Goal: Contribute content

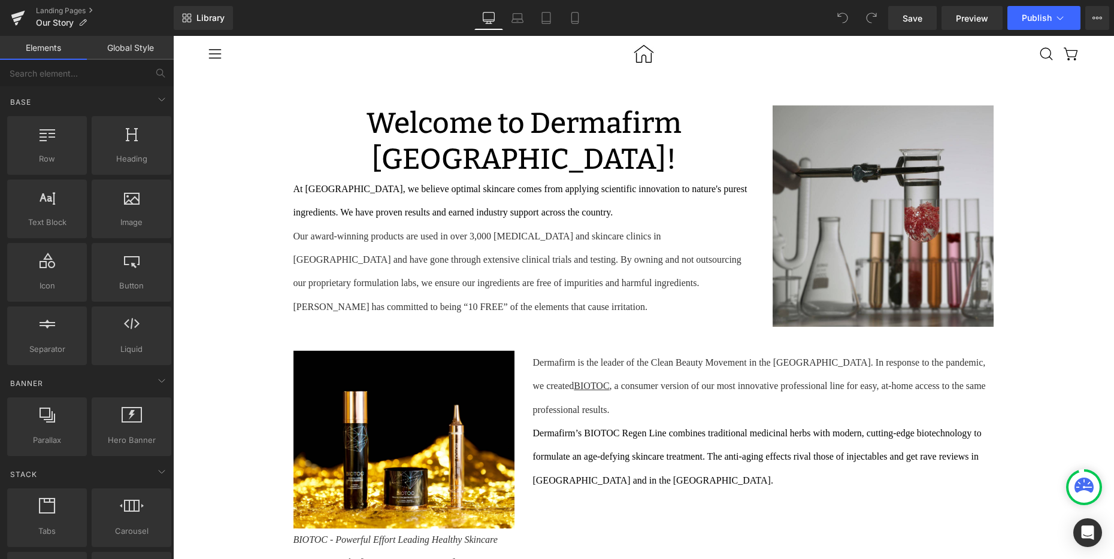
scroll to position [93, 0]
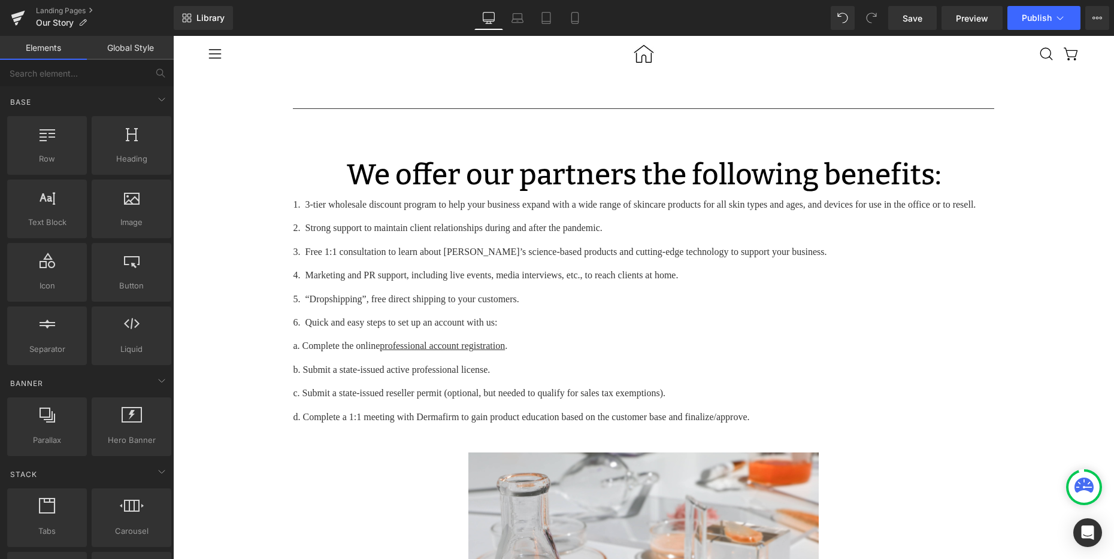
scroll to position [656, 0]
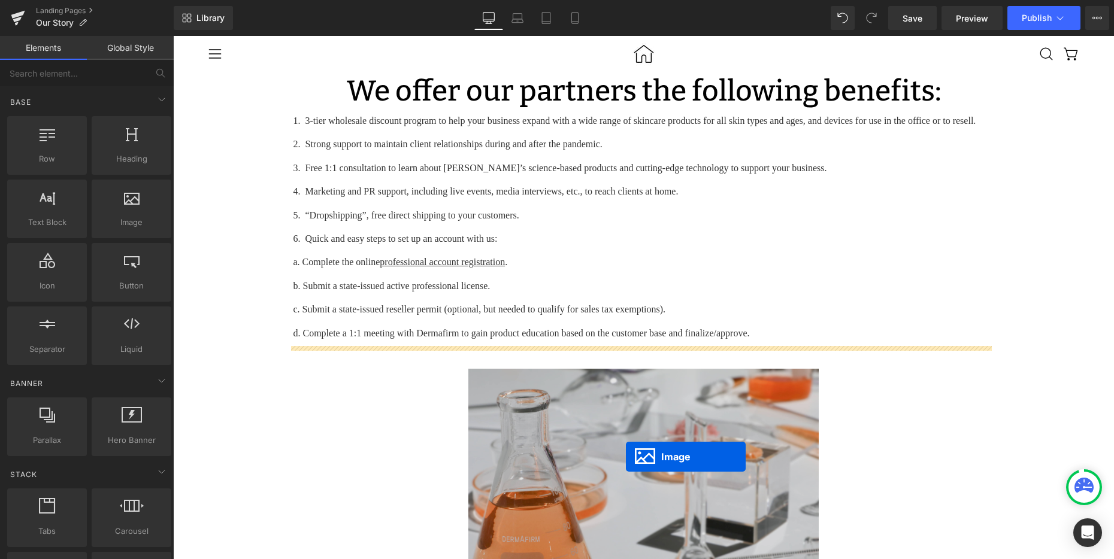
drag, startPoint x: 858, startPoint y: 201, endPoint x: 626, endPoint y: 457, distance: 346.0
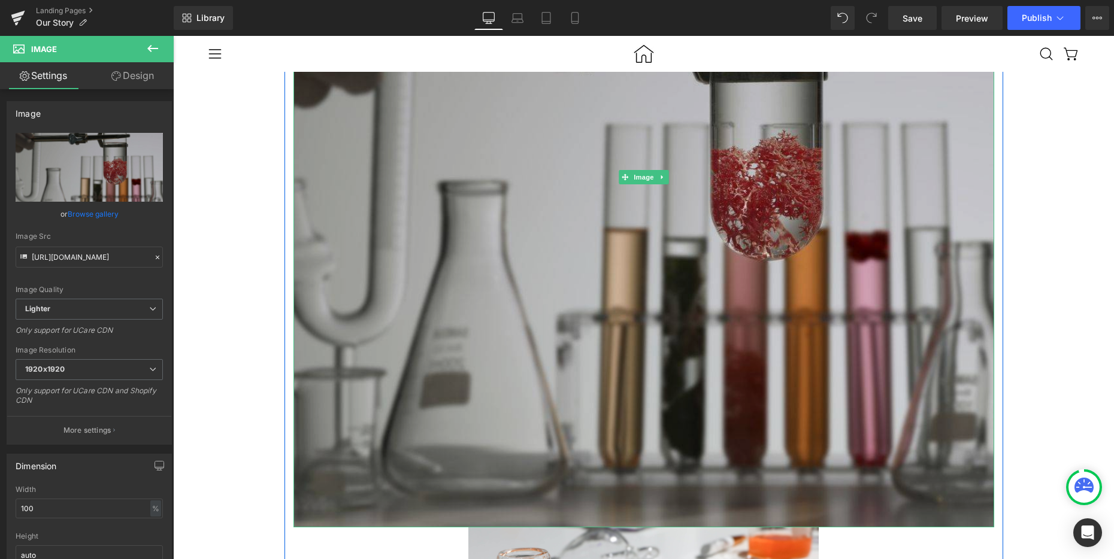
scroll to position [1451, 0]
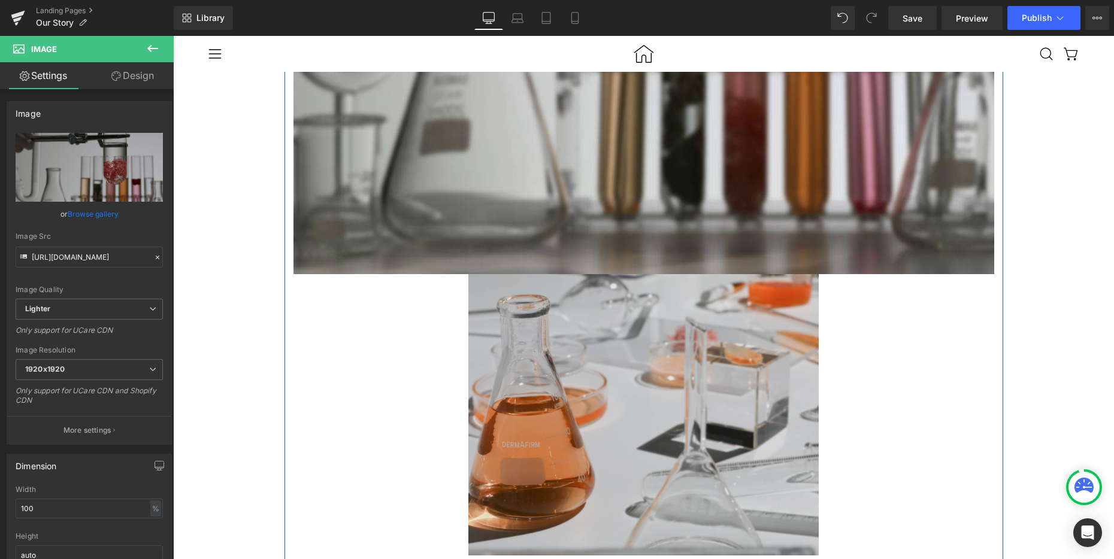
click at [611, 409] on img at bounding box center [643, 414] width 350 height 281
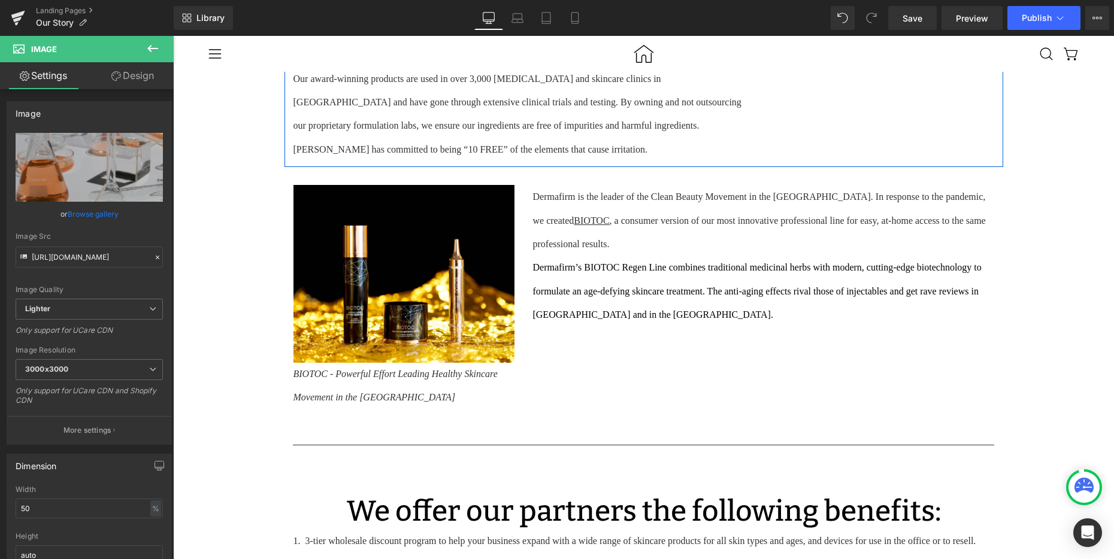
scroll to position [0, 0]
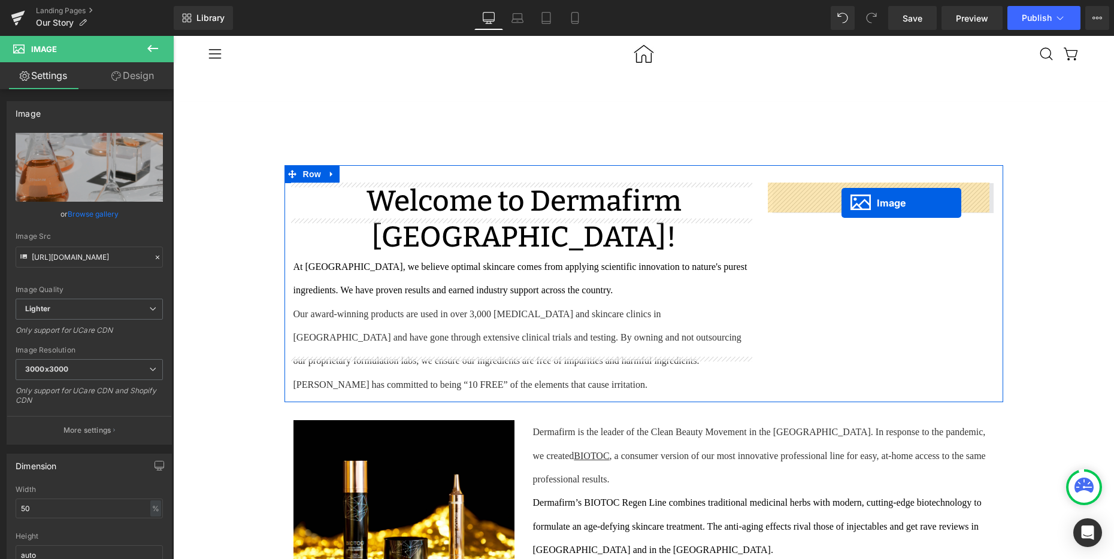
drag, startPoint x: 615, startPoint y: 392, endPoint x: 841, endPoint y: 203, distance: 294.7
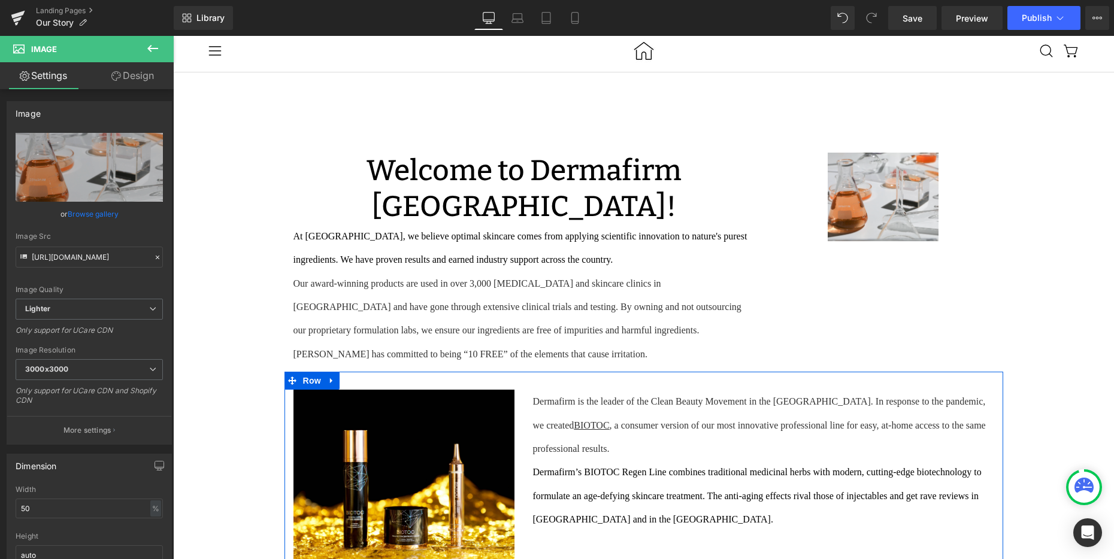
scroll to position [58, 0]
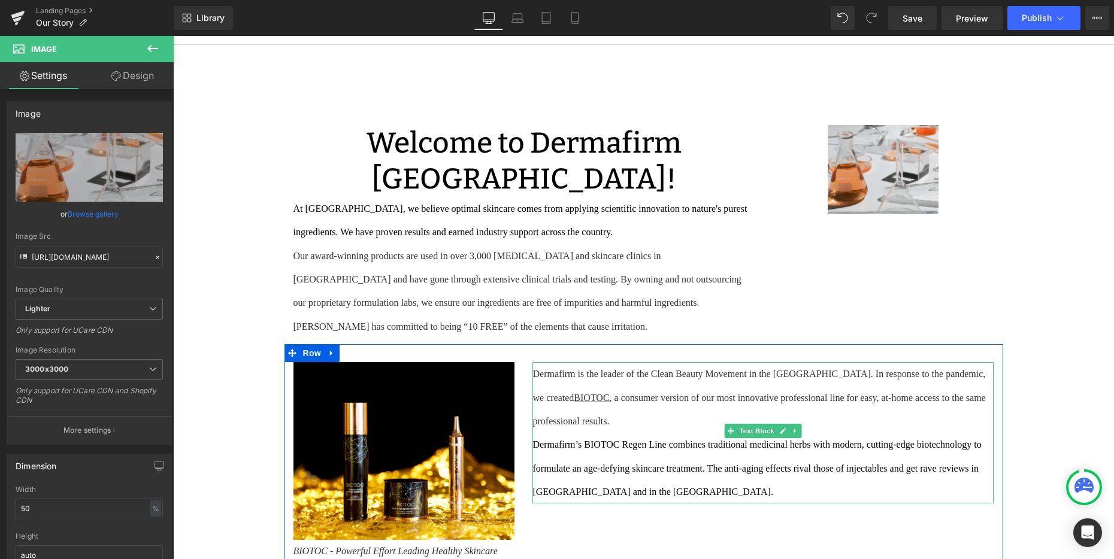
click at [667, 369] on span "Dermafirm is the leader of the Clean Beauty Movement in the [GEOGRAPHIC_DATA]. …" at bounding box center [759, 397] width 455 height 57
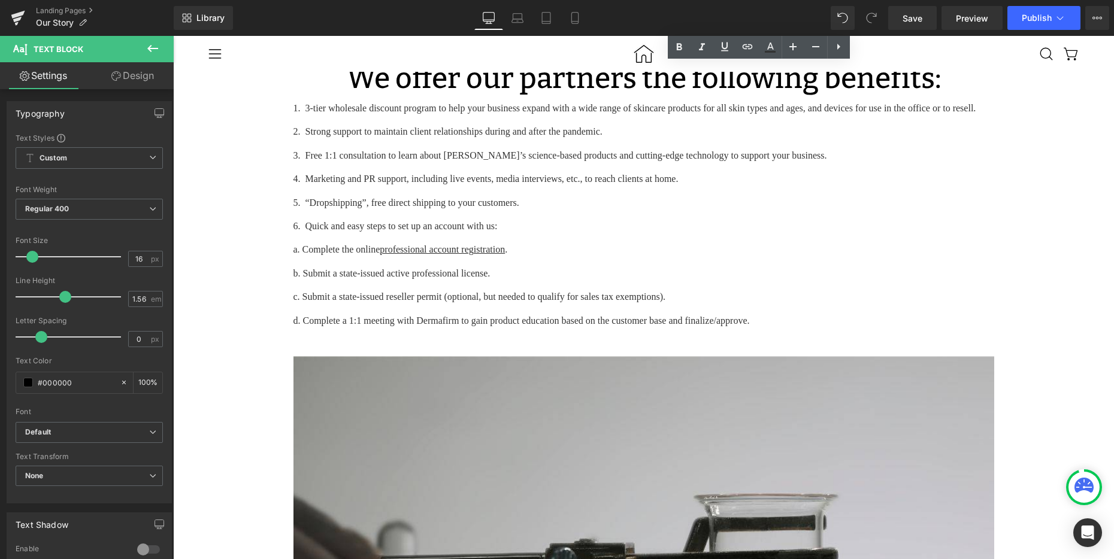
scroll to position [786, 0]
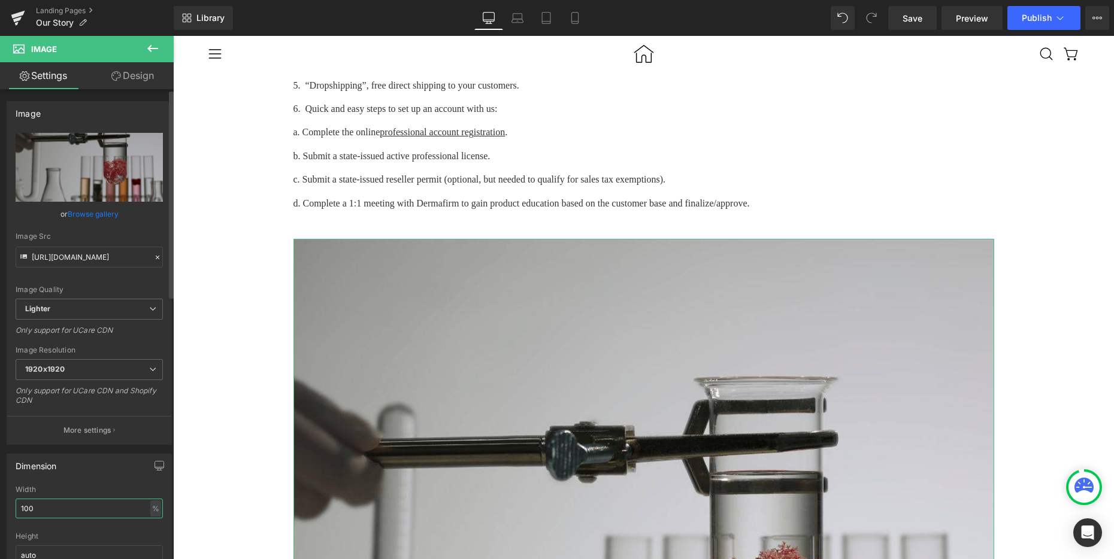
click at [50, 510] on input "100" at bounding box center [89, 509] width 147 height 20
type input "50"
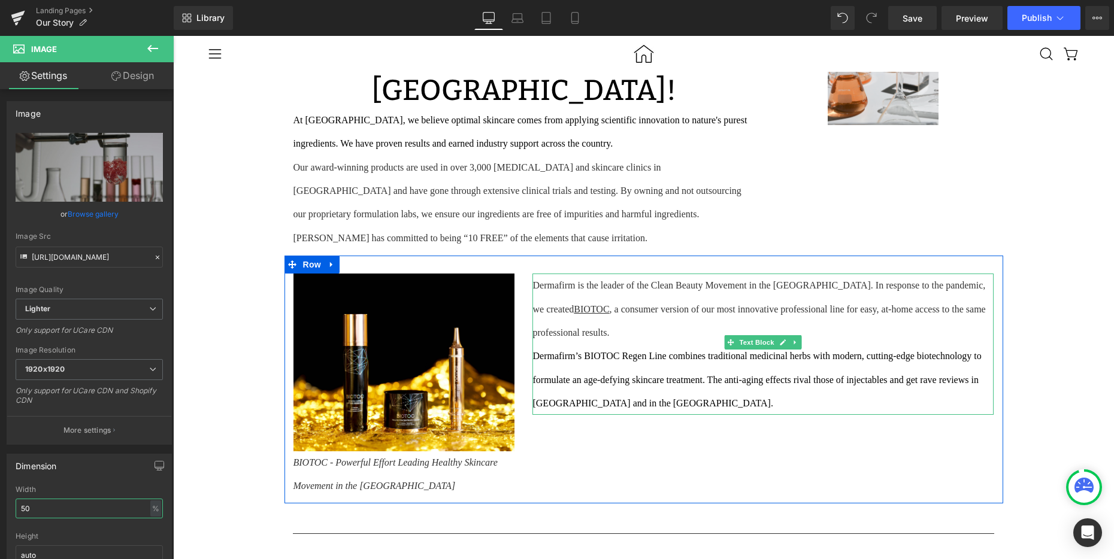
scroll to position [0, 0]
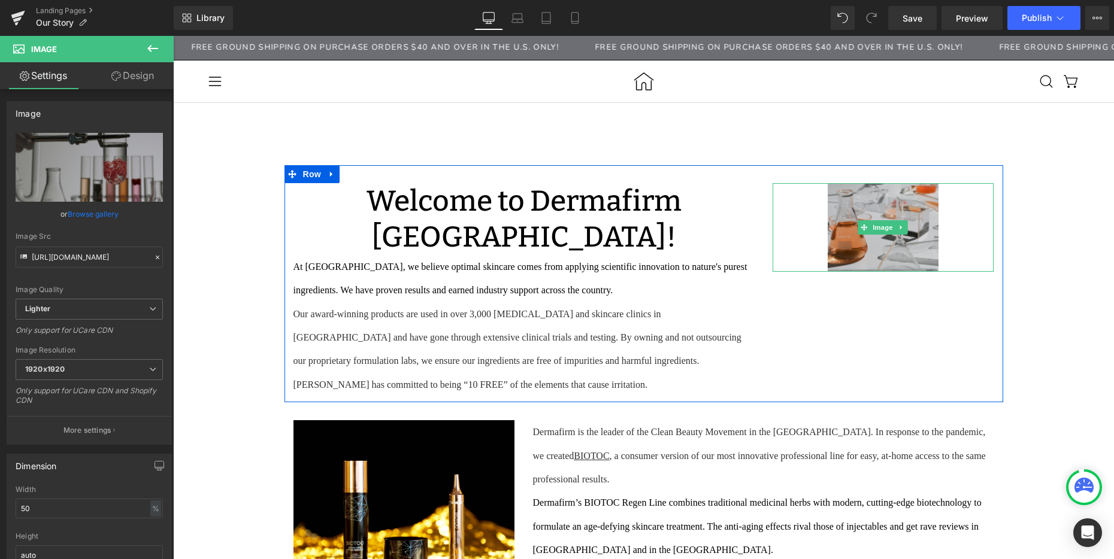
click at [867, 235] on img at bounding box center [883, 227] width 111 height 89
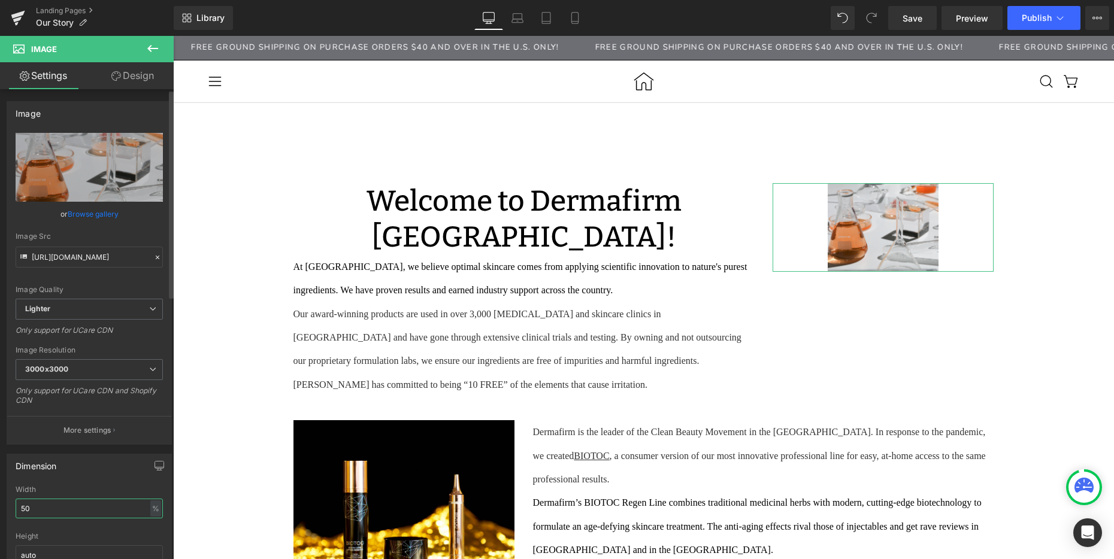
click at [40, 514] on input "50" at bounding box center [89, 509] width 147 height 20
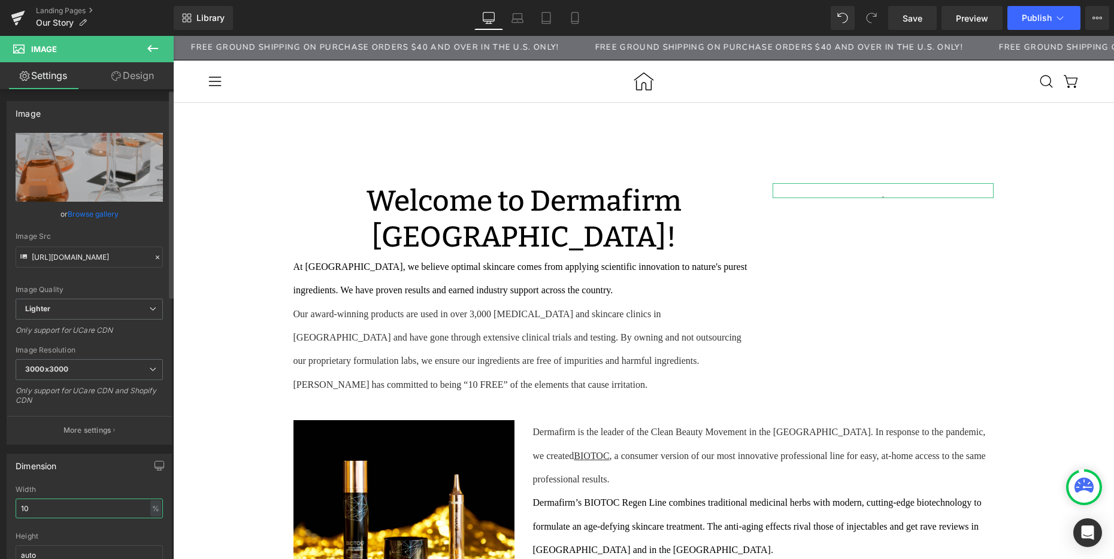
type input "100"
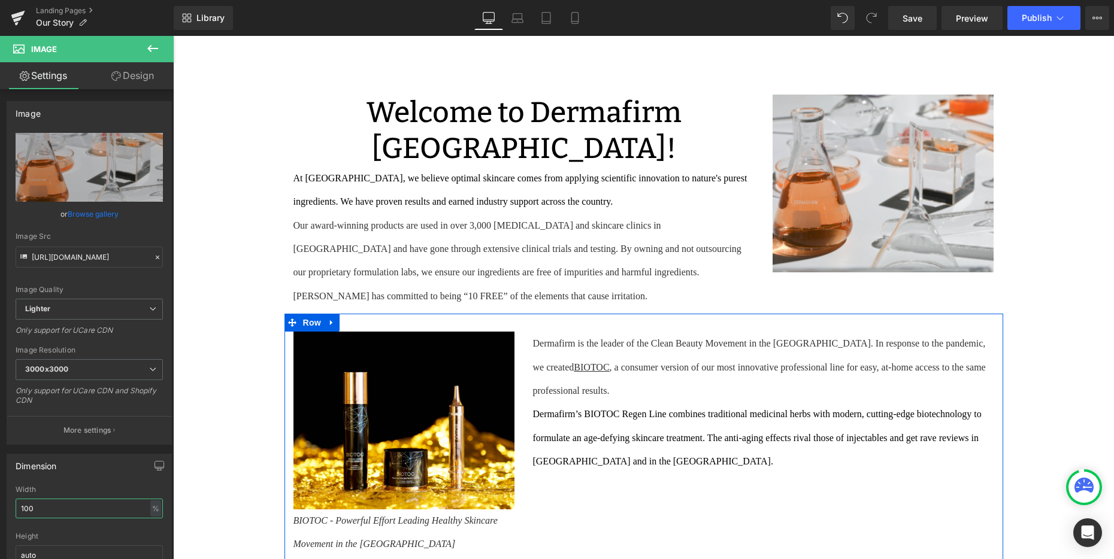
scroll to position [8, 0]
click at [452, 523] on span "BIOTOC - Powerful Effort Leading Healthy Skincare Movement in the [GEOGRAPHIC_D…" at bounding box center [396, 532] width 207 height 33
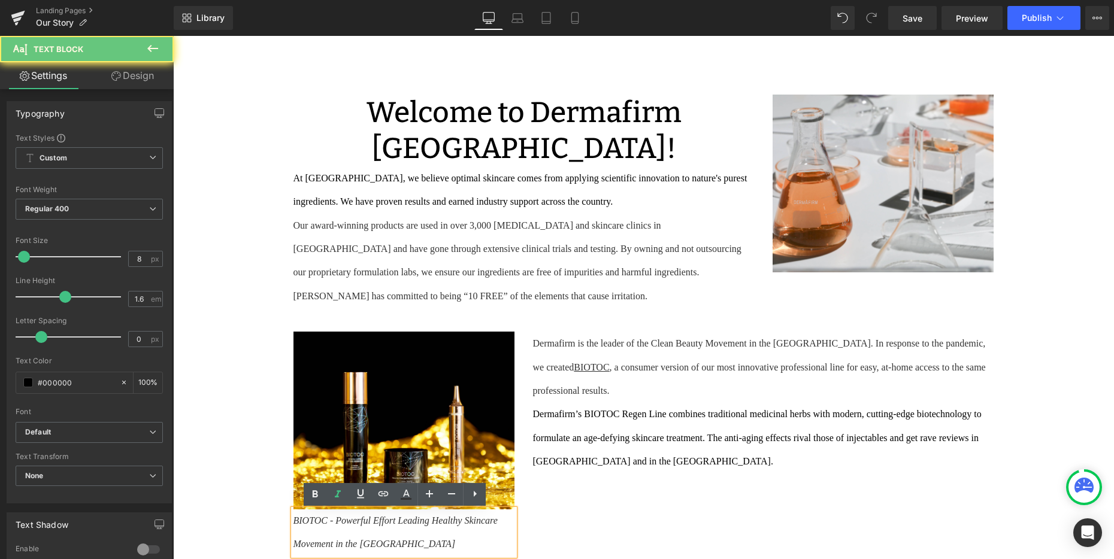
click at [452, 523] on span "BIOTOC - Powerful Effort Leading Healthy Skincare Movement in the [GEOGRAPHIC_D…" at bounding box center [396, 532] width 207 height 33
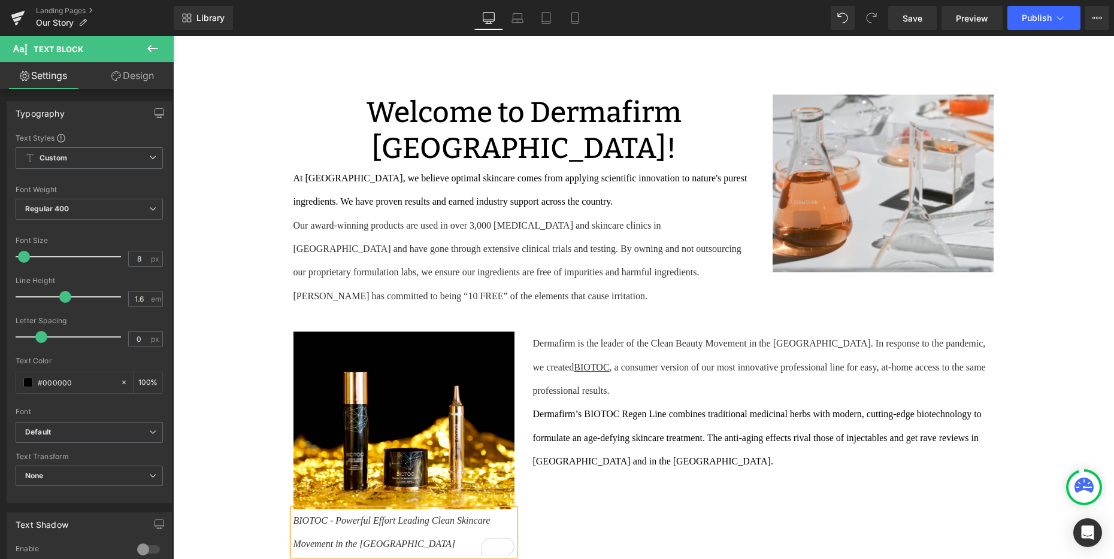
click at [462, 520] on span "BIOTOC - Powerful Effort Leading Clean Skincare Movement in the [GEOGRAPHIC_DAT…" at bounding box center [392, 532] width 199 height 33
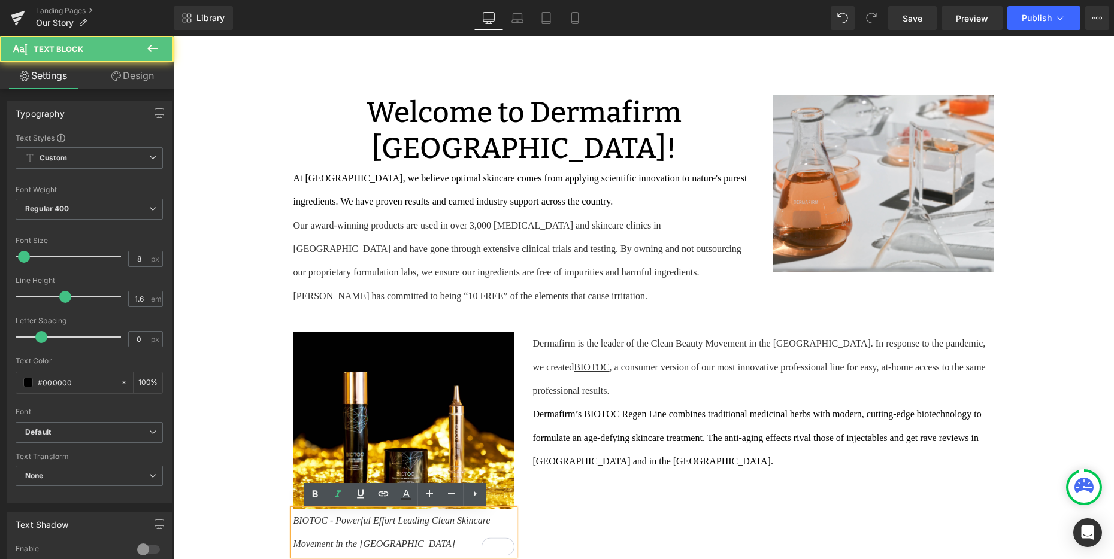
click at [476, 521] on span "BIOTOC - Powerful Effort Leading Clean Skincare Movement in the [GEOGRAPHIC_DAT…" at bounding box center [392, 532] width 199 height 33
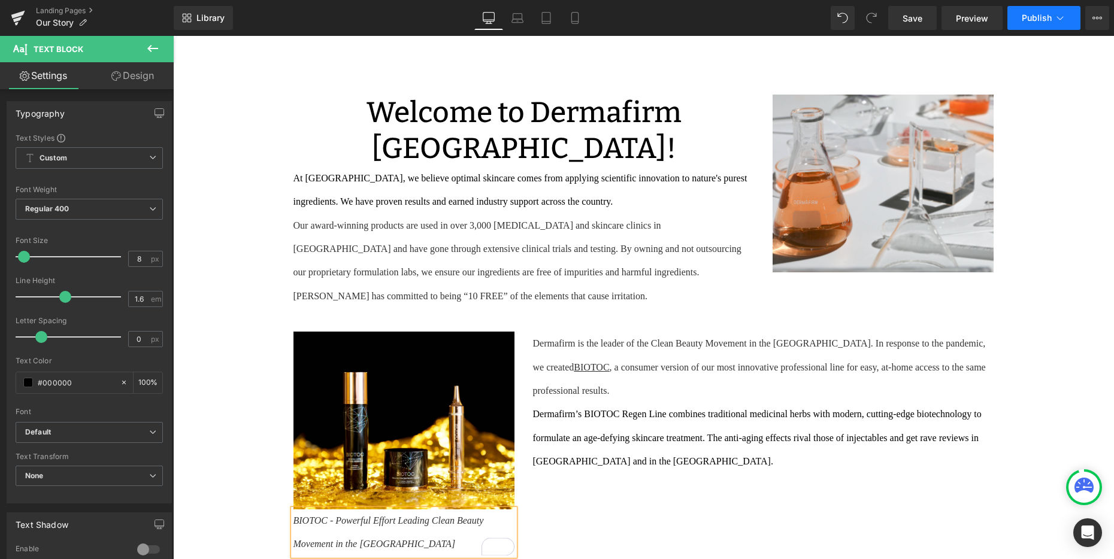
click at [1068, 26] on button "Publish" at bounding box center [1043, 18] width 73 height 24
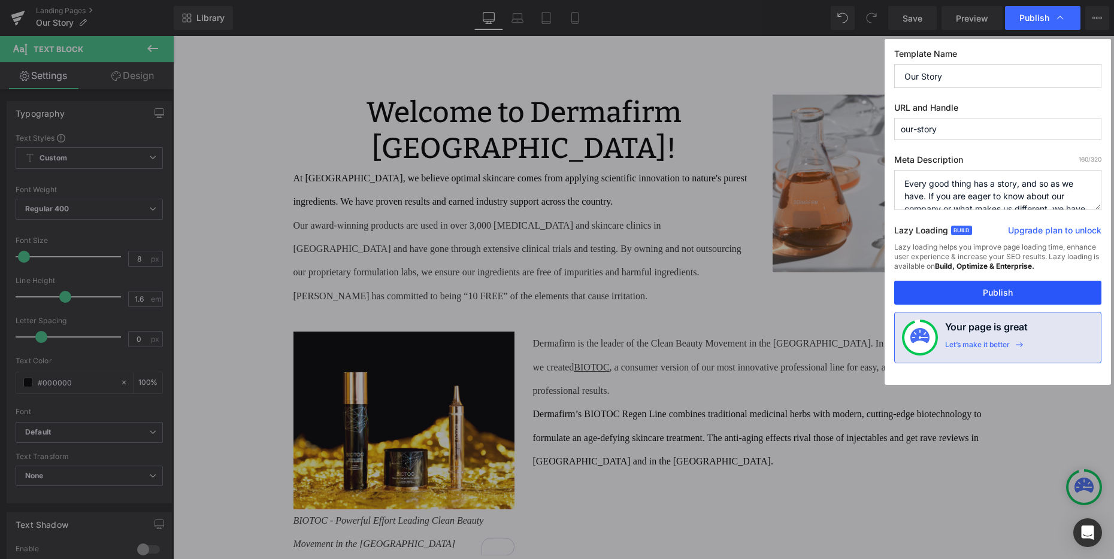
click at [941, 295] on button "Publish" at bounding box center [997, 293] width 207 height 24
